Goal: Information Seeking & Learning: Learn about a topic

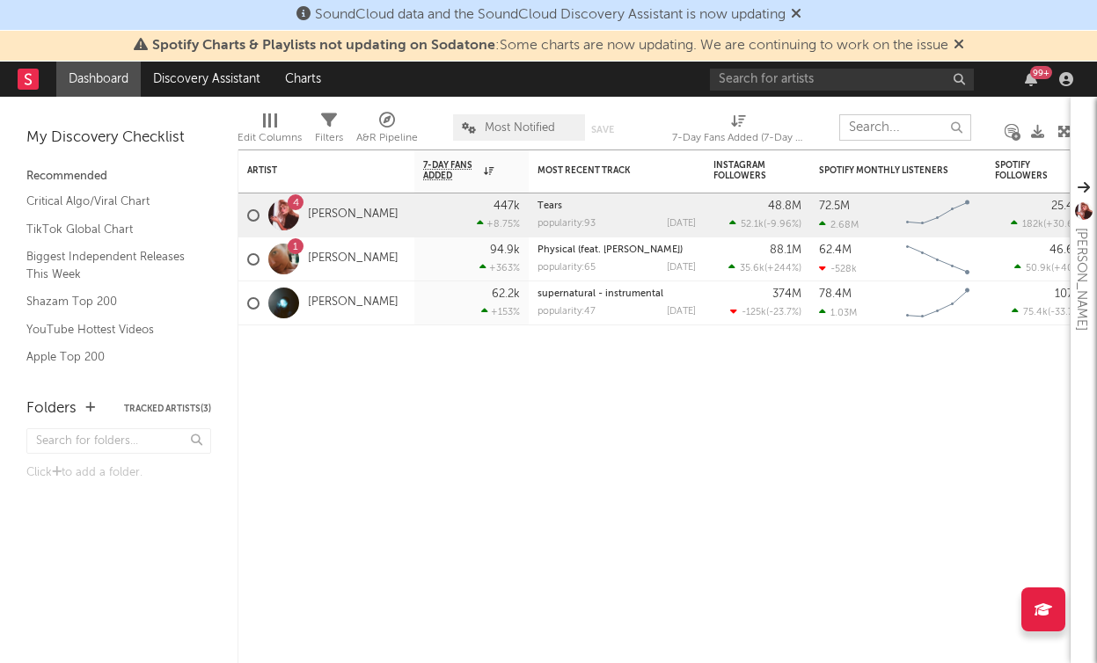
click at [891, 125] on input "text" at bounding box center [905, 127] width 132 height 26
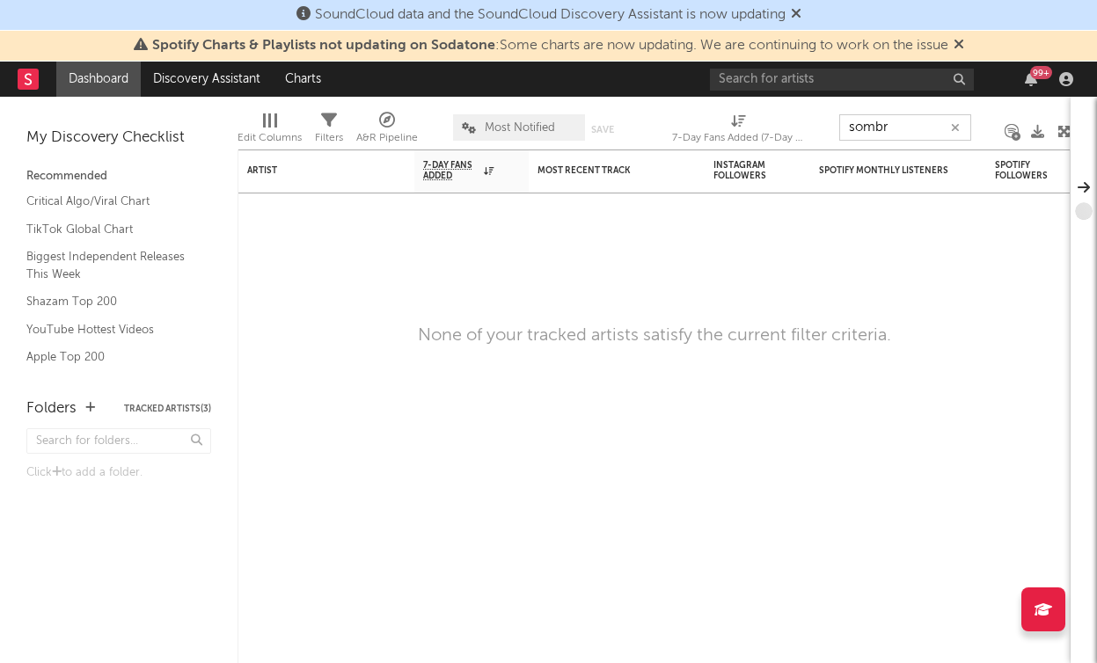
click at [878, 132] on input "sombr" at bounding box center [905, 127] width 132 height 26
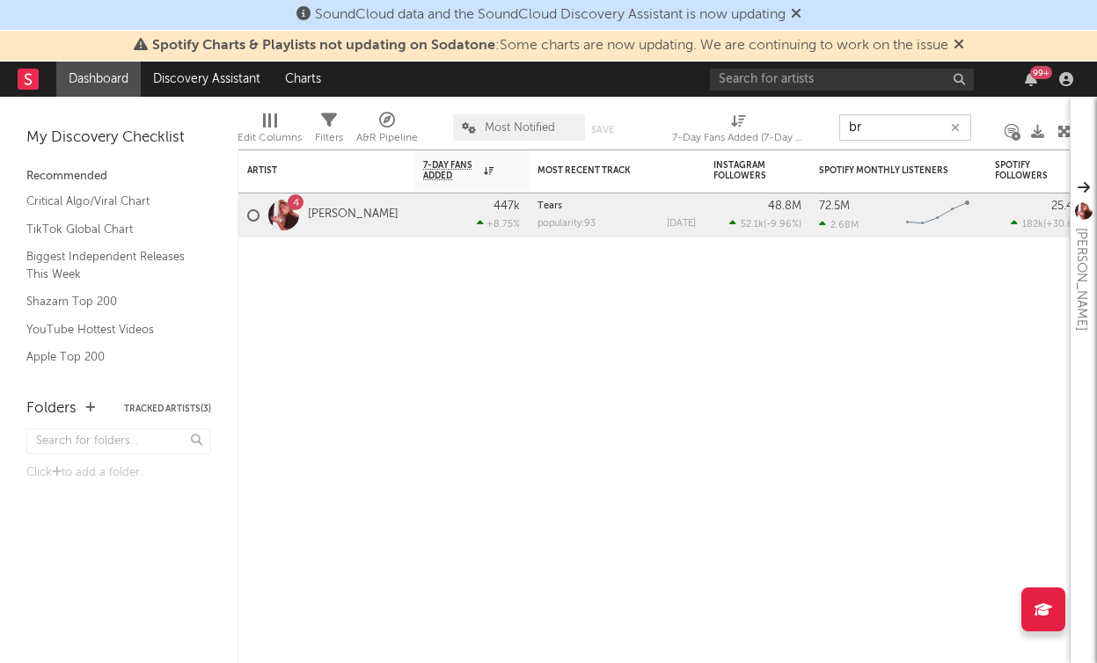
type input "br"
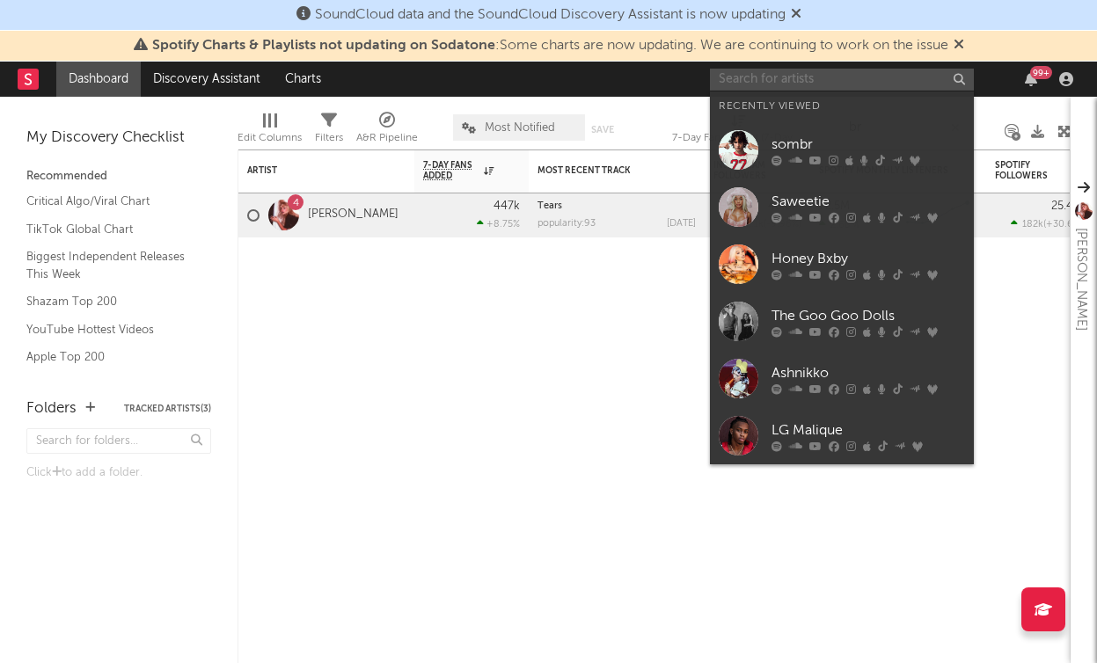
click at [834, 69] on input "text" at bounding box center [842, 80] width 264 height 22
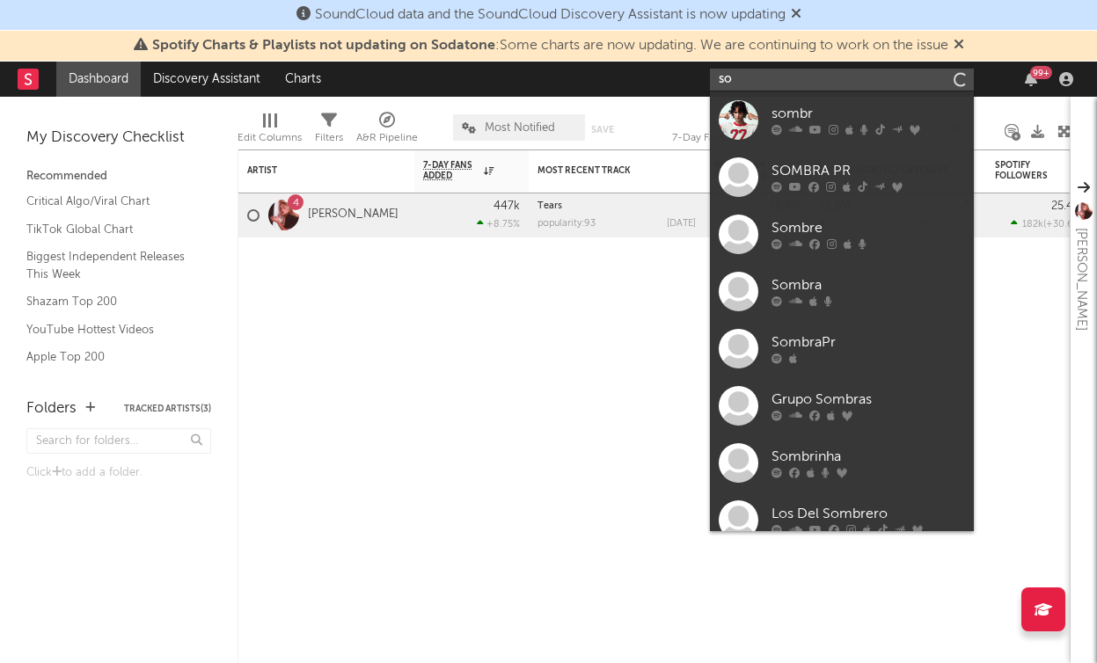
type input "s"
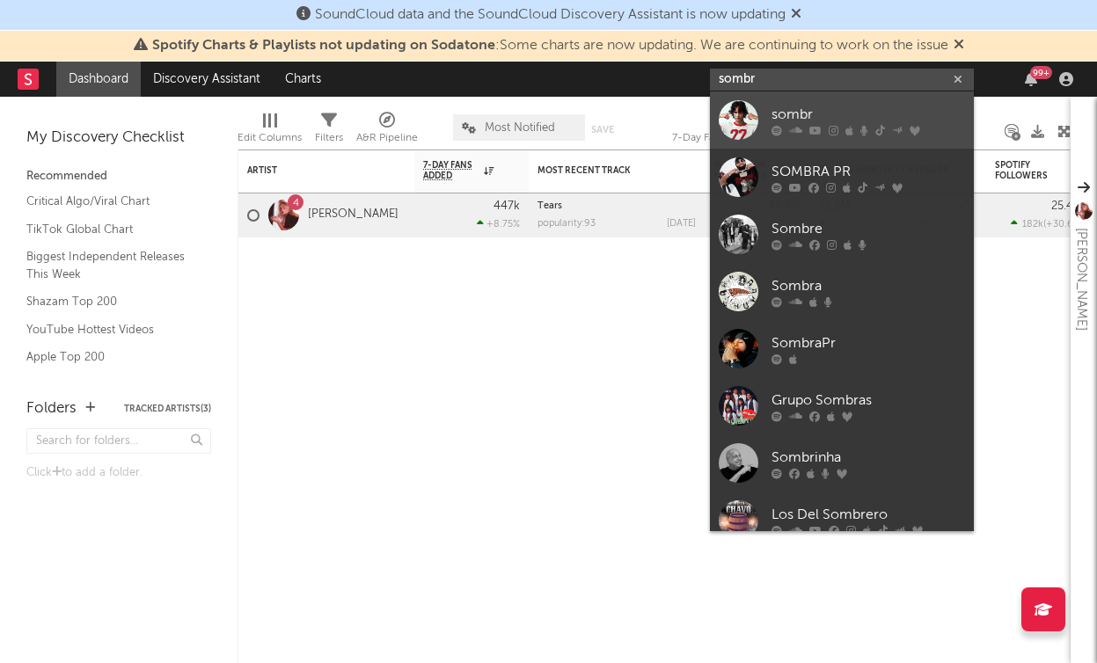
type input "sombr"
click at [793, 116] on div "sombr" at bounding box center [867, 114] width 193 height 21
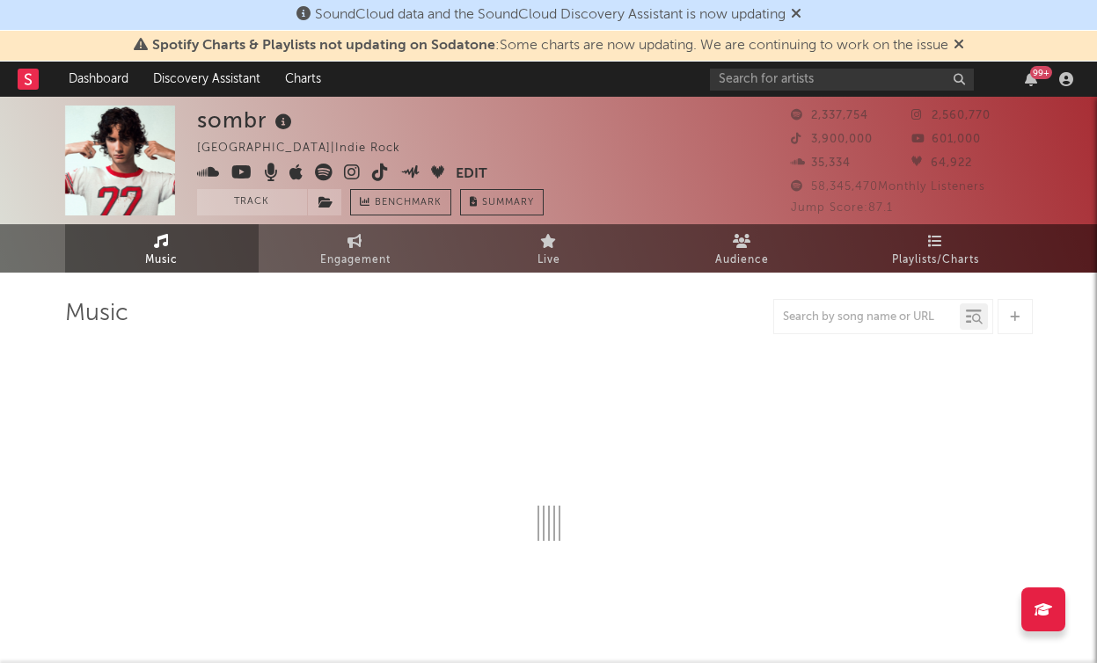
select select "6m"
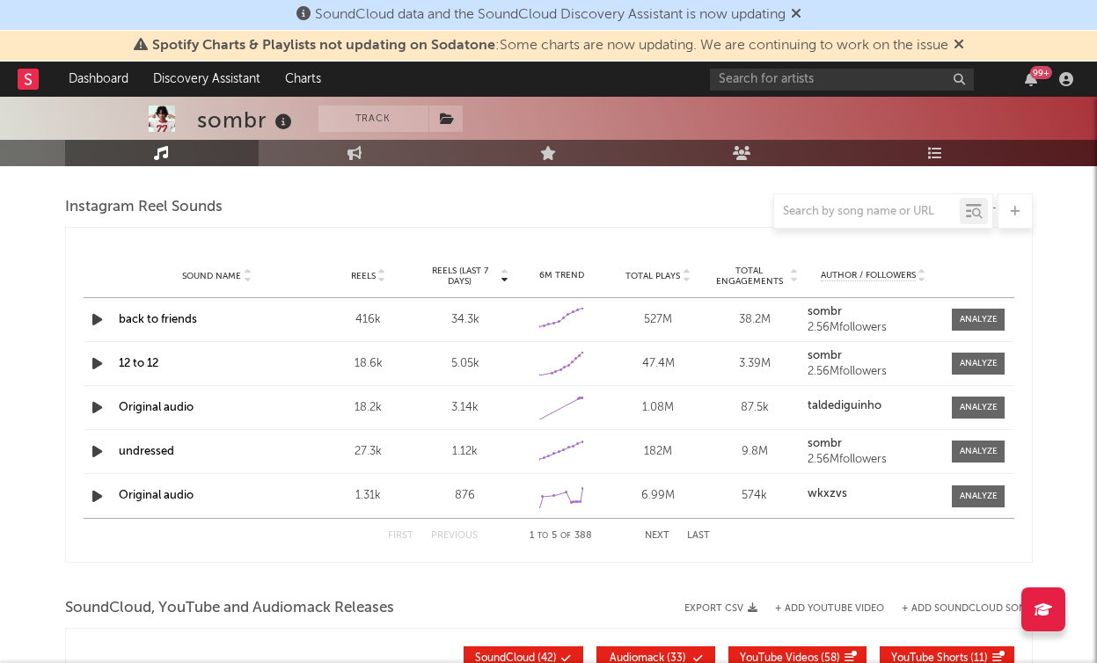
scroll to position [1588, 0]
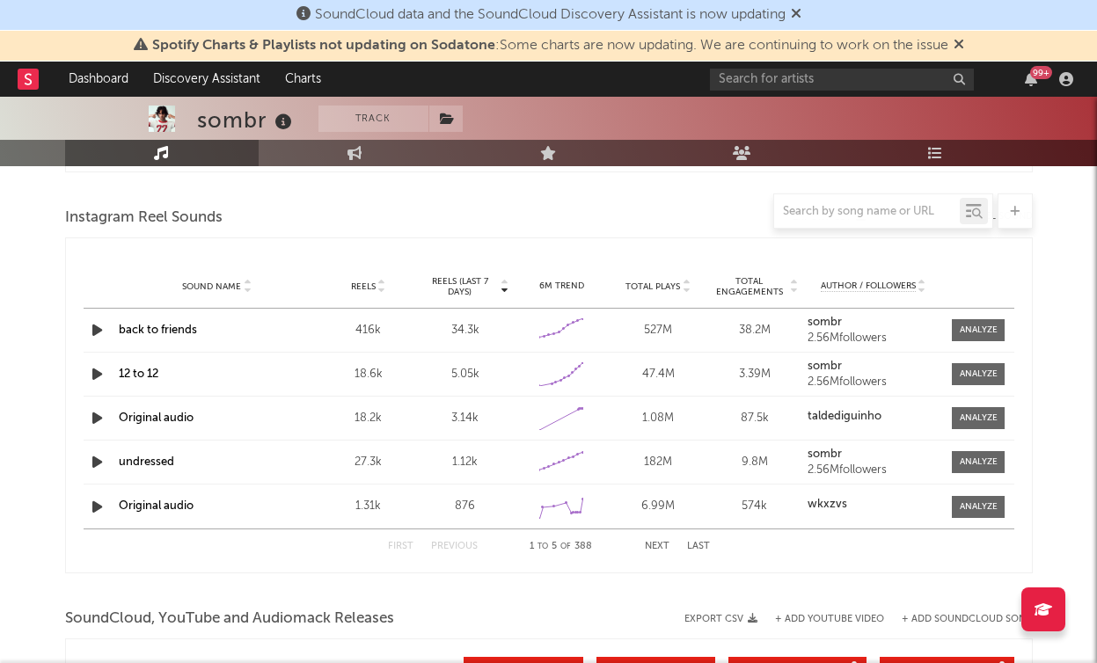
click at [354, 366] on div "18.6k" at bounding box center [369, 375] width 88 height 18
click at [961, 373] on div at bounding box center [979, 374] width 38 height 13
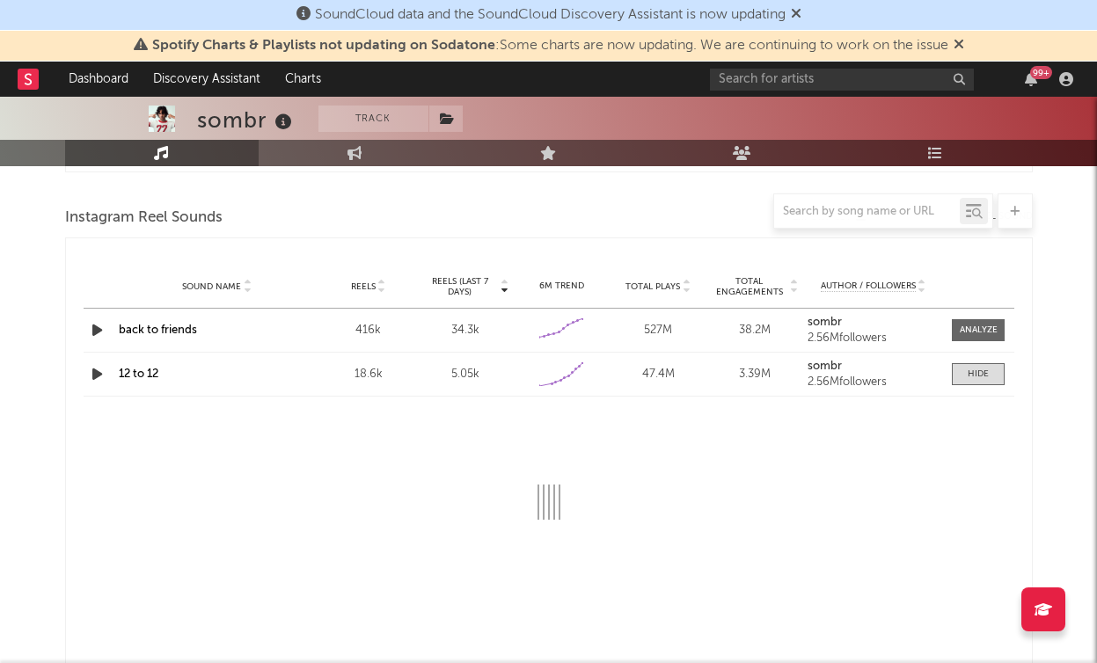
select select "1w"
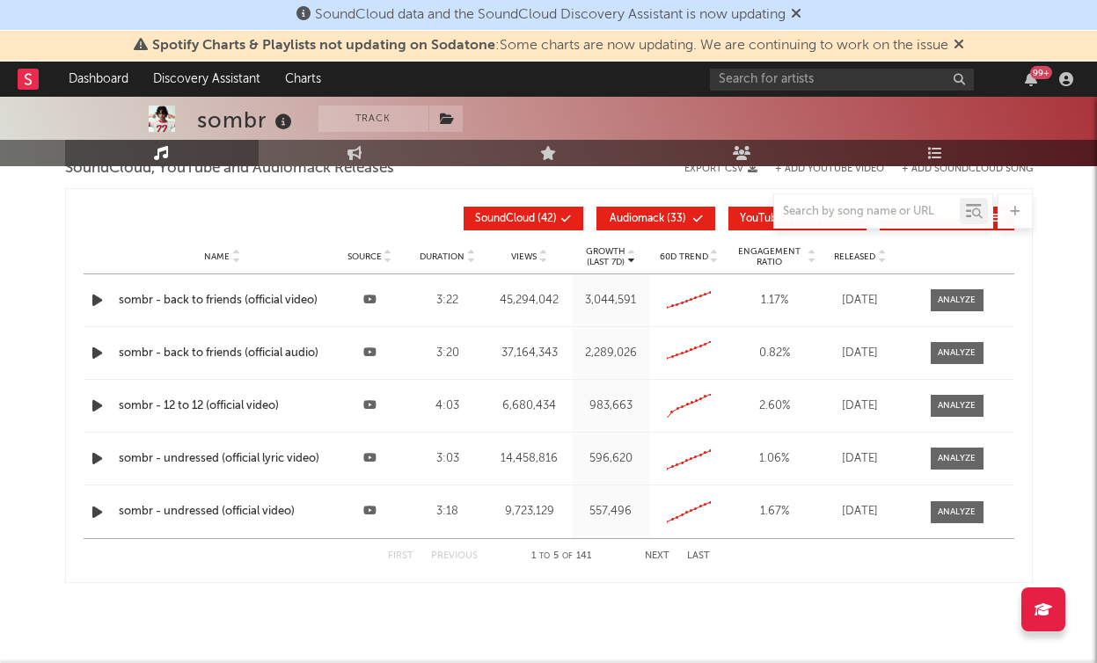
scroll to position [2391, 0]
